Goal: Task Accomplishment & Management: Use online tool/utility

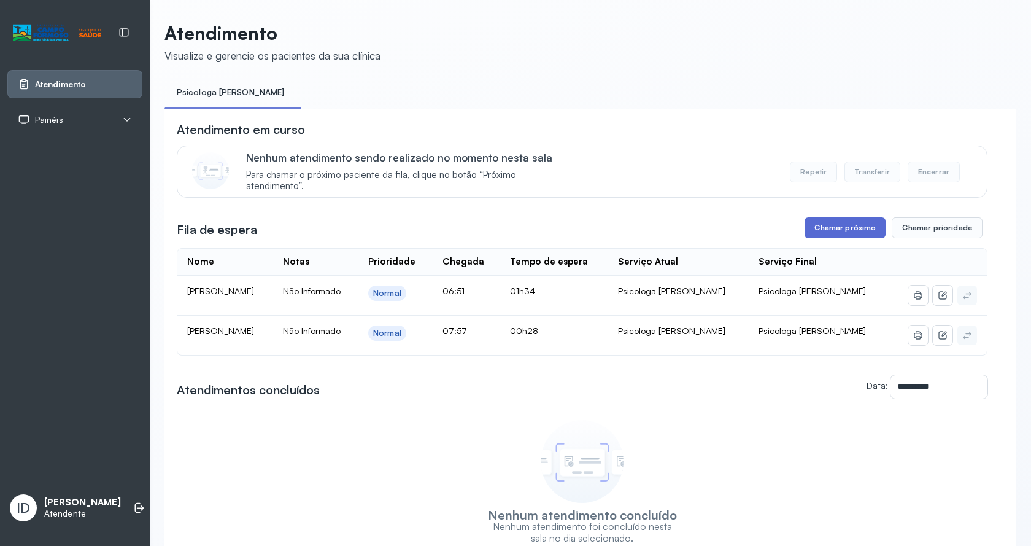
click at [837, 222] on button "Chamar próximo" at bounding box center [845, 227] width 81 height 21
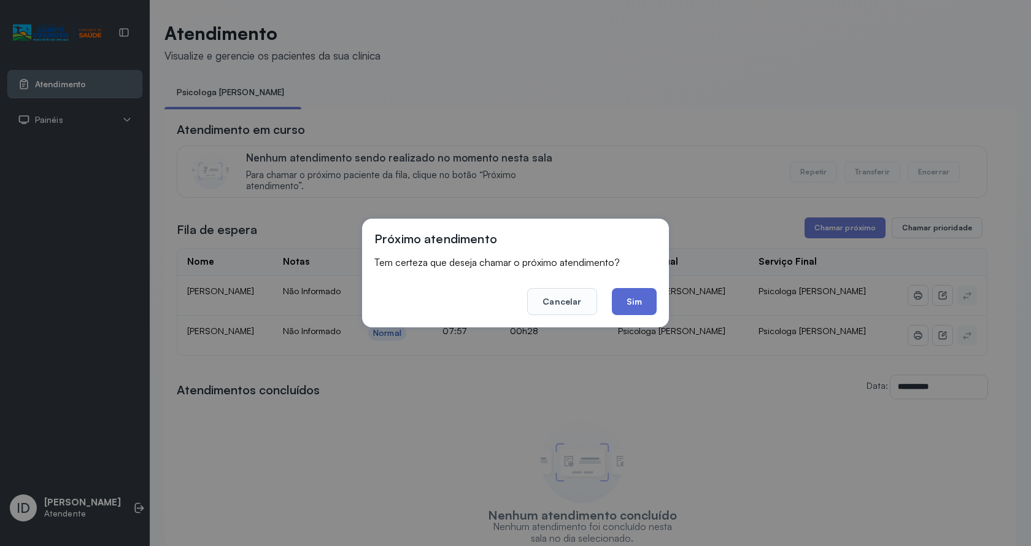
click at [624, 309] on button "Sim" at bounding box center [634, 301] width 45 height 27
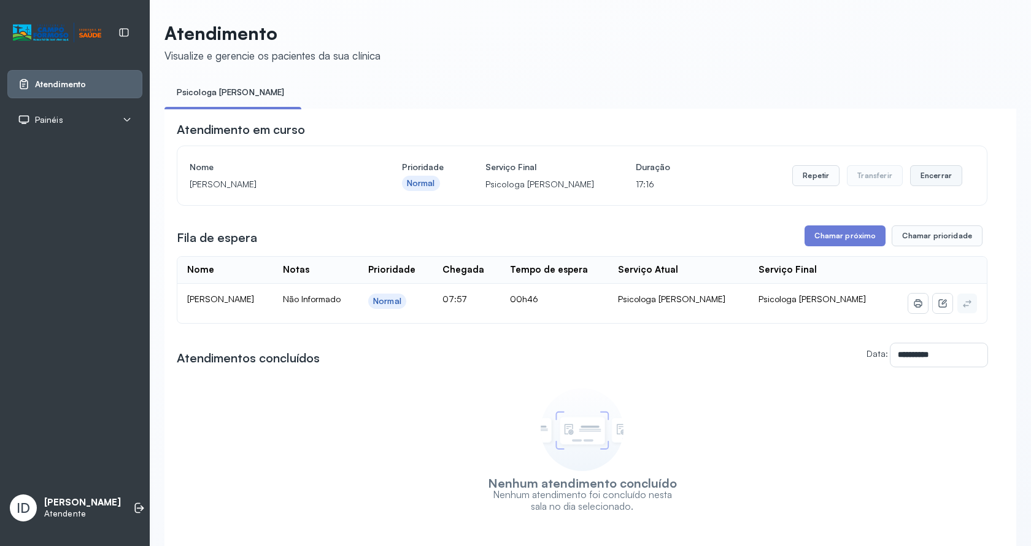
click at [948, 179] on button "Encerrar" at bounding box center [936, 175] width 52 height 21
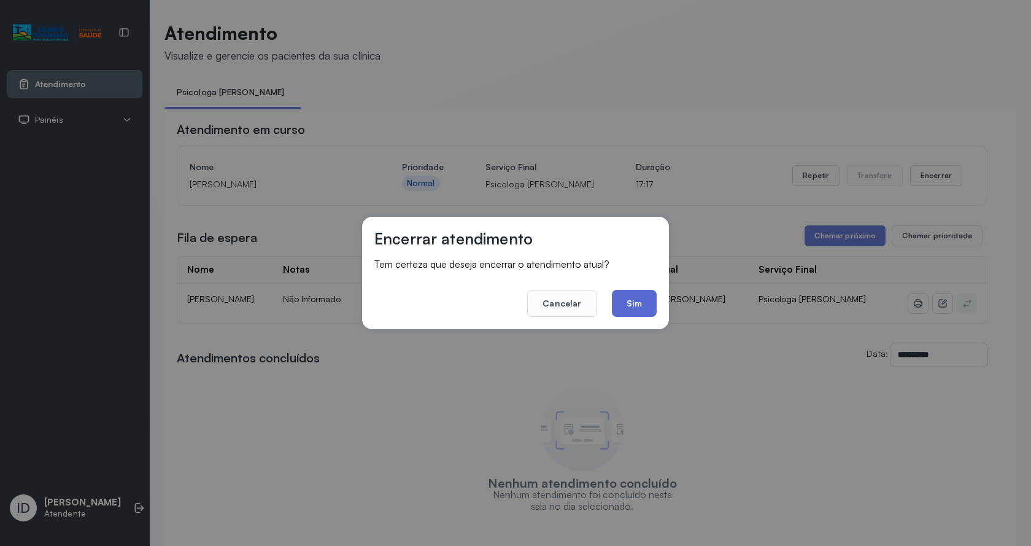
click at [643, 307] on button "Sim" at bounding box center [634, 303] width 45 height 27
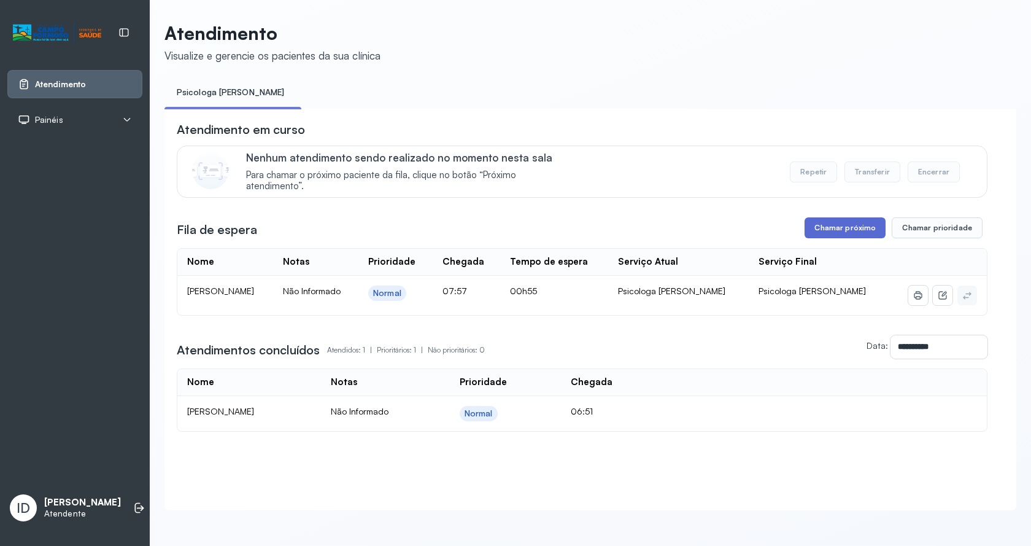
click at [824, 229] on button "Chamar próximo" at bounding box center [845, 227] width 81 height 21
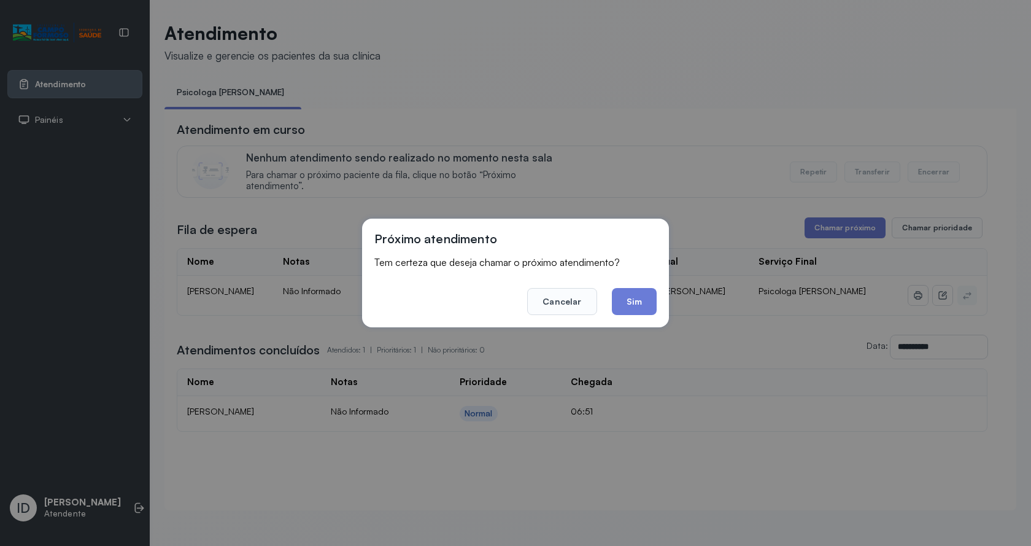
click at [629, 316] on div "Próximo atendimento Tem certeza que deseja chamar o próximo atendimento? Cancel…" at bounding box center [515, 273] width 307 height 109
click at [630, 301] on button "Sim" at bounding box center [634, 301] width 45 height 27
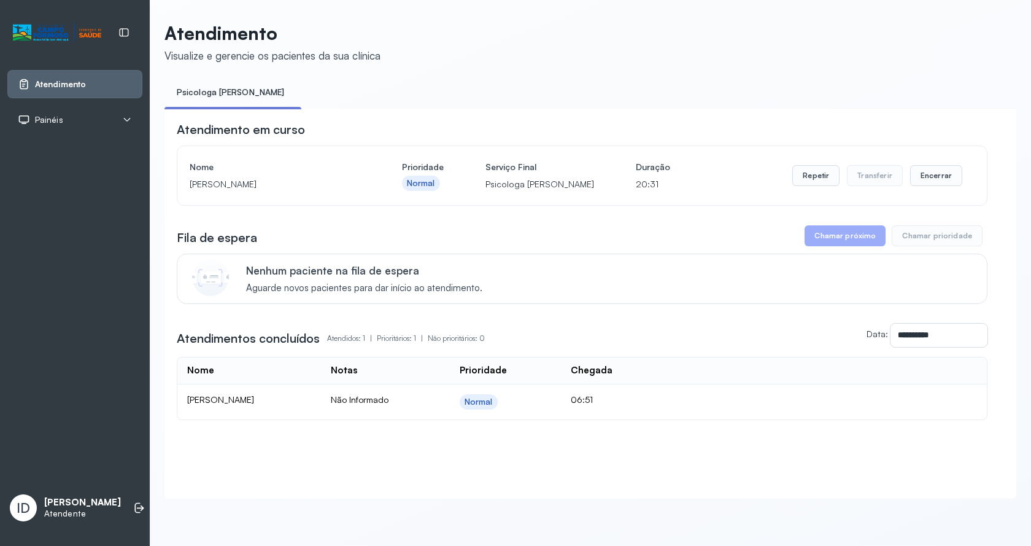
drag, startPoint x: 936, startPoint y: 170, endPoint x: 875, endPoint y: 178, distance: 61.3
click at [938, 168] on div "Repetir Transferir Encerrar" at bounding box center [877, 175] width 170 height 34
click at [947, 179] on button "Encerrar" at bounding box center [936, 175] width 52 height 21
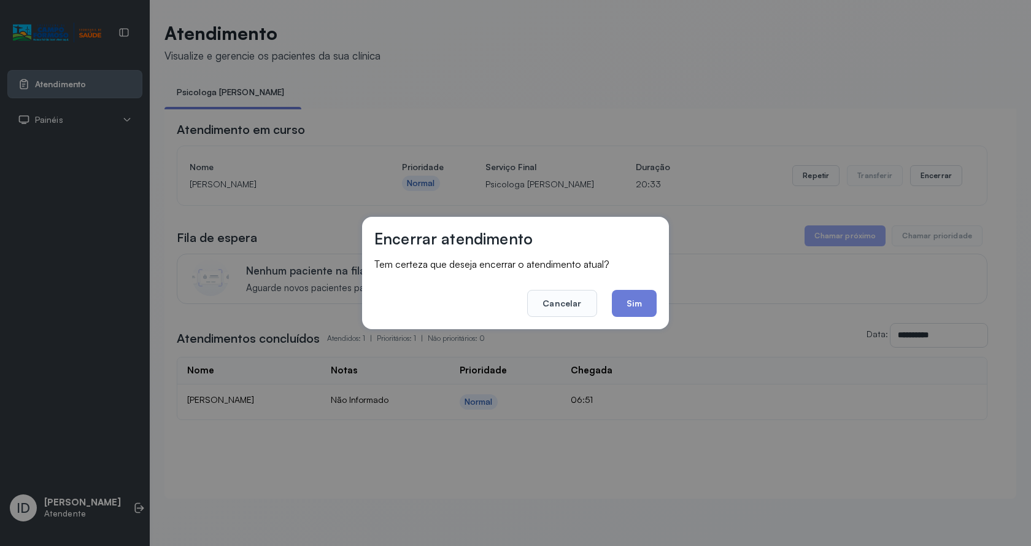
click at [647, 309] on button "Sim" at bounding box center [634, 303] width 45 height 27
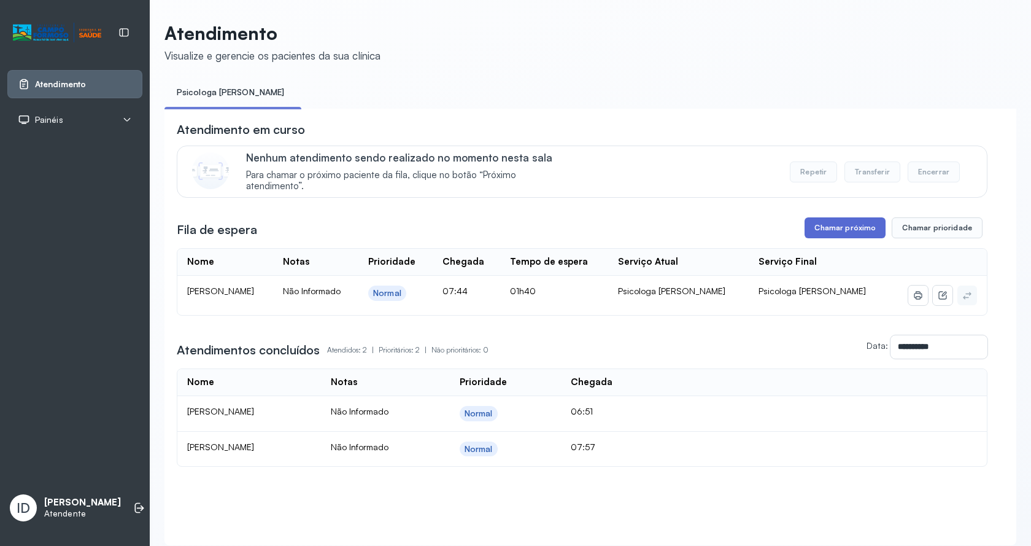
click at [847, 223] on button "Chamar próximo" at bounding box center [845, 227] width 81 height 21
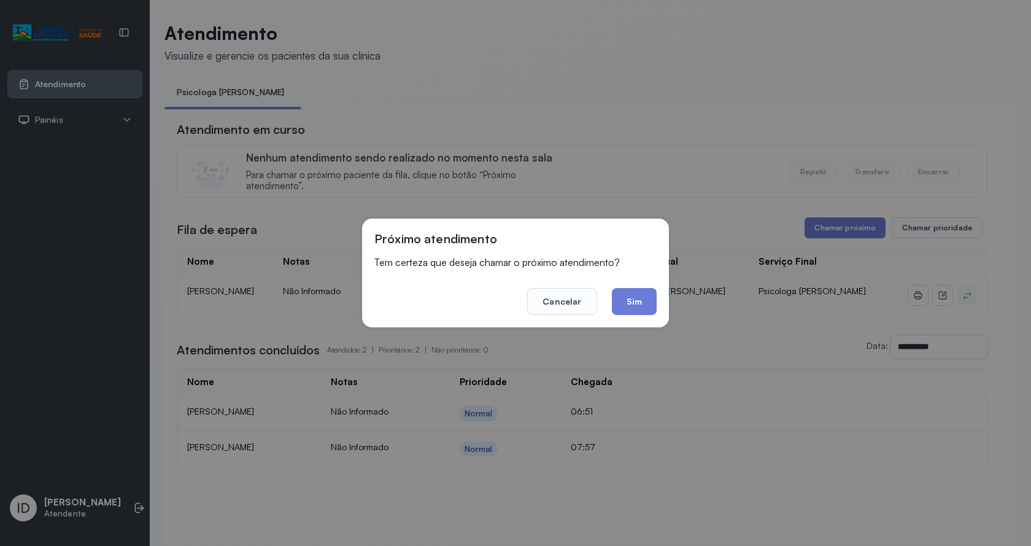
click at [645, 308] on button "Sim" at bounding box center [634, 301] width 45 height 27
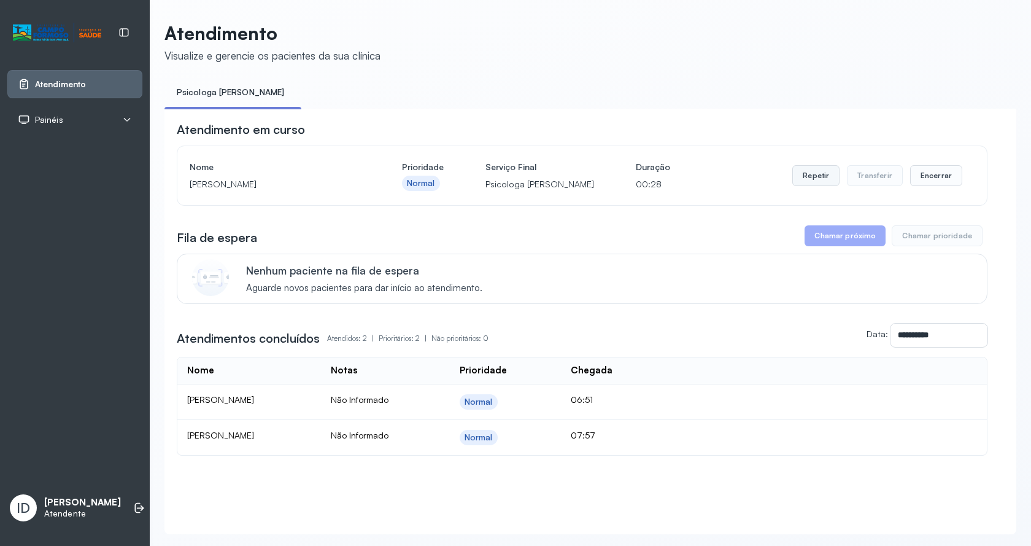
click at [792, 169] on button "Repetir" at bounding box center [815, 175] width 47 height 21
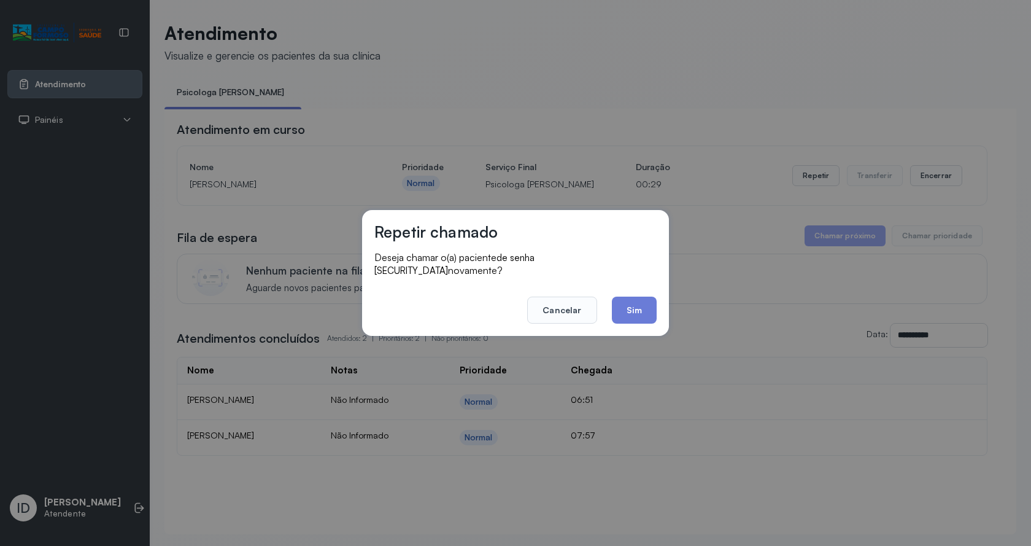
click at [643, 309] on button "Sim" at bounding box center [634, 309] width 45 height 27
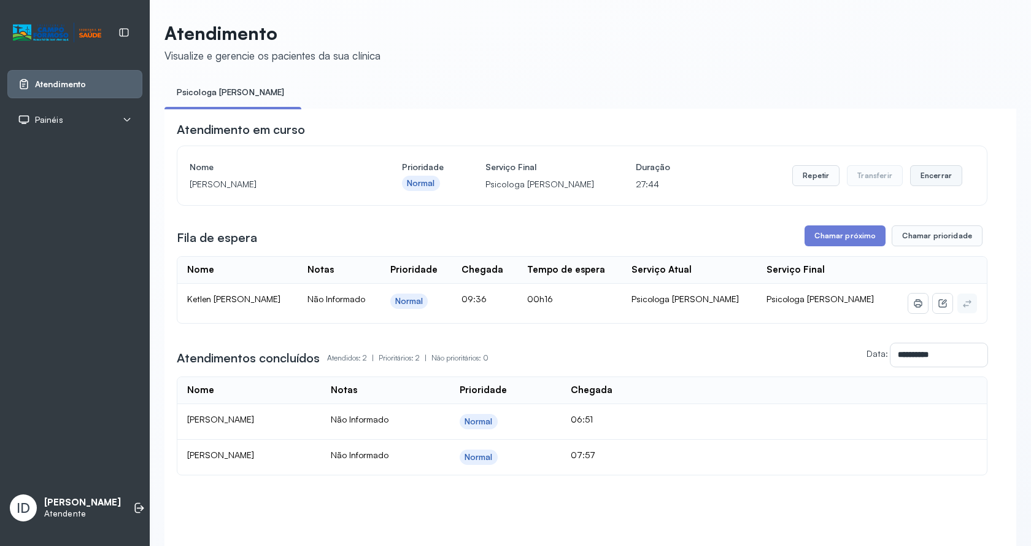
click at [935, 172] on button "Encerrar" at bounding box center [936, 175] width 52 height 21
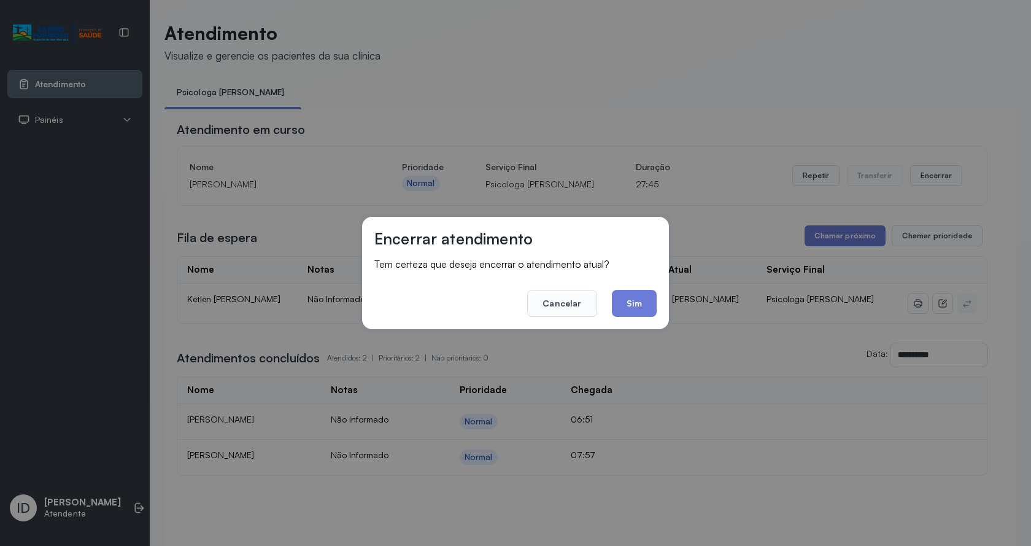
click at [635, 296] on button "Sim" at bounding box center [634, 303] width 45 height 27
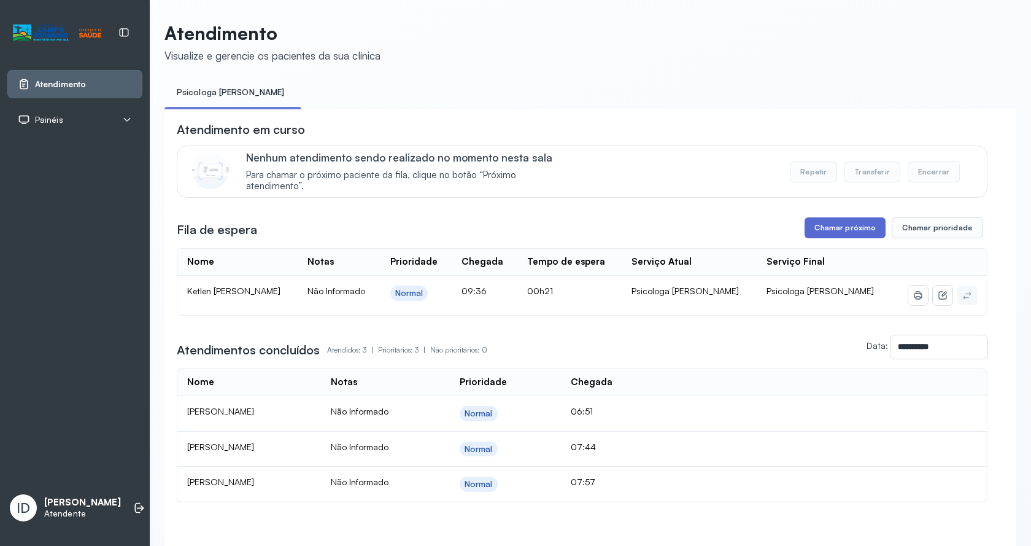
click at [869, 236] on button "Chamar próximo" at bounding box center [845, 227] width 81 height 21
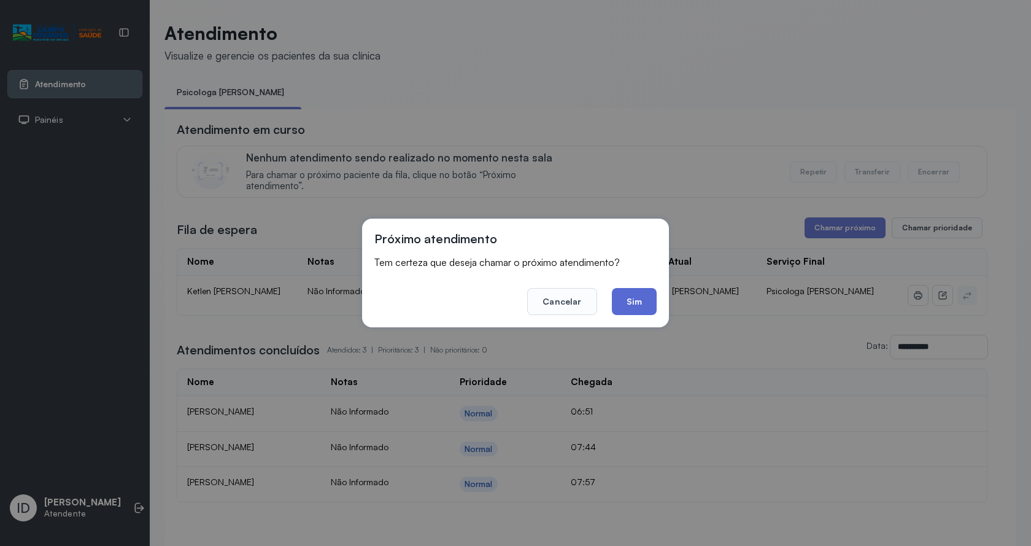
click at [616, 300] on button "Sim" at bounding box center [634, 301] width 45 height 27
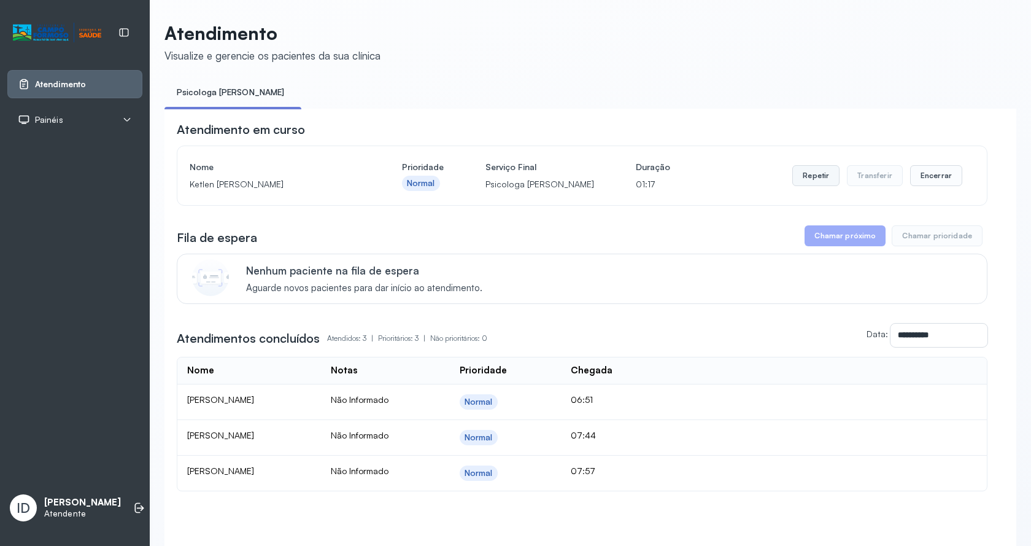
click at [819, 185] on button "Repetir" at bounding box center [815, 175] width 47 height 21
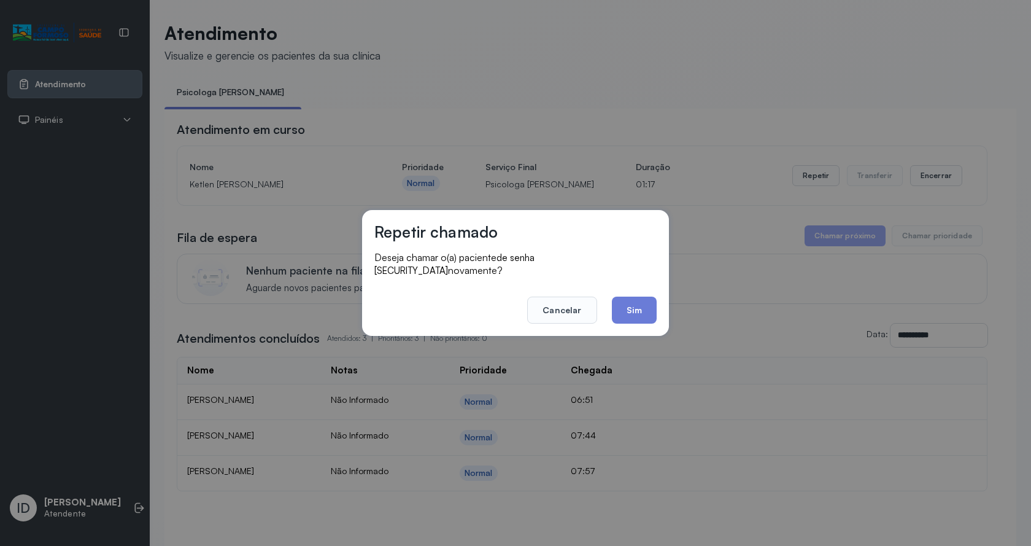
drag, startPoint x: 649, startPoint y: 300, endPoint x: 430, endPoint y: 134, distance: 275.1
click at [648, 298] on button "Sim" at bounding box center [634, 309] width 45 height 27
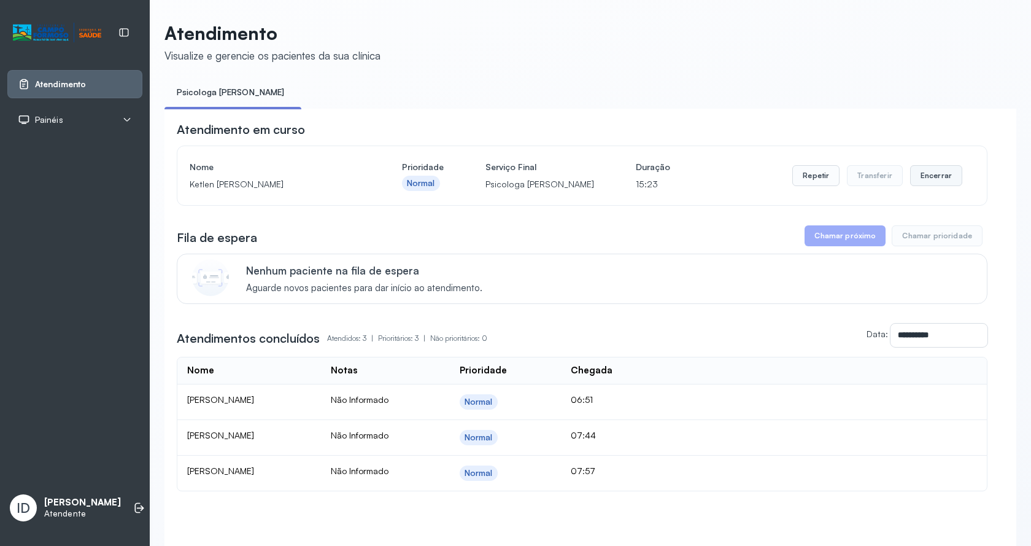
click at [916, 174] on button "Encerrar" at bounding box center [936, 175] width 52 height 21
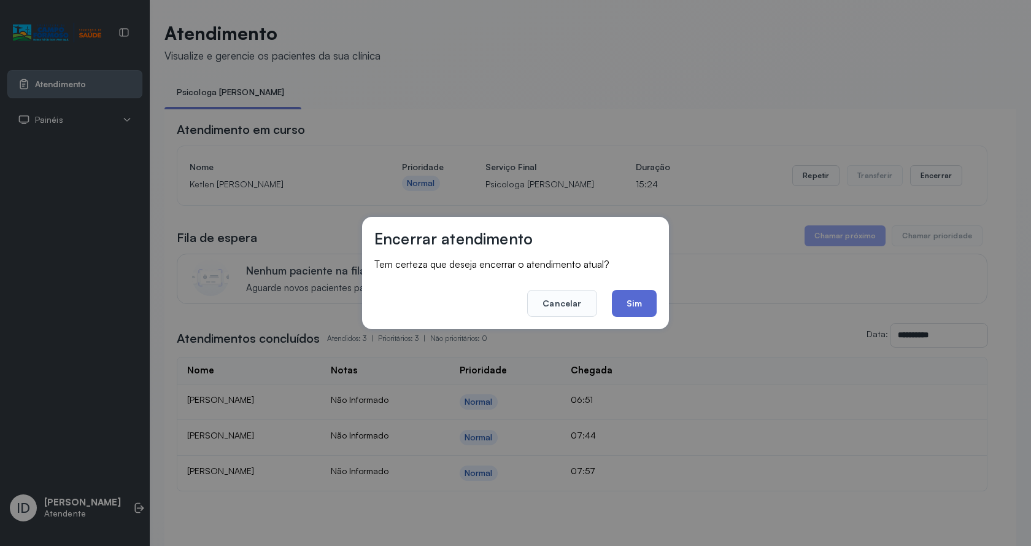
click at [625, 301] on button "Sim" at bounding box center [634, 303] width 45 height 27
